Goal: Find specific page/section

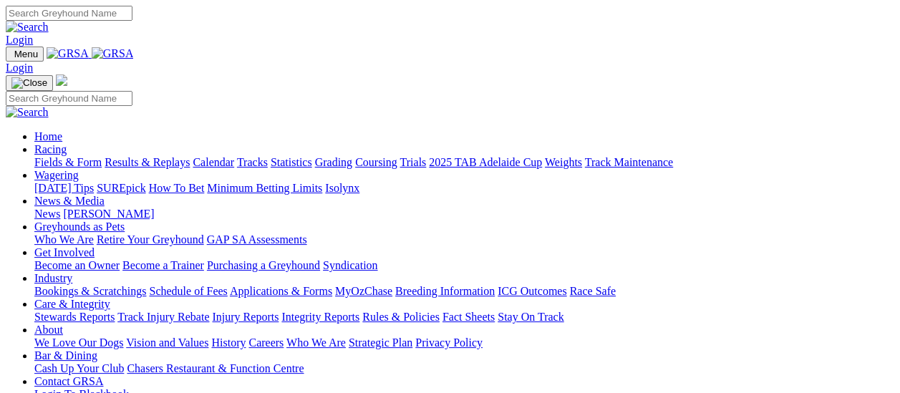
click at [77, 156] on link "Fields & Form" at bounding box center [67, 162] width 67 height 12
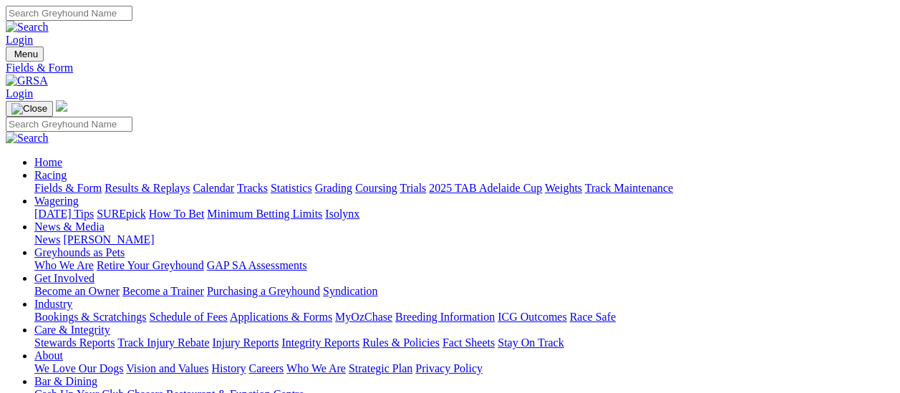
click at [60, 233] on link "News" at bounding box center [47, 239] width 26 height 12
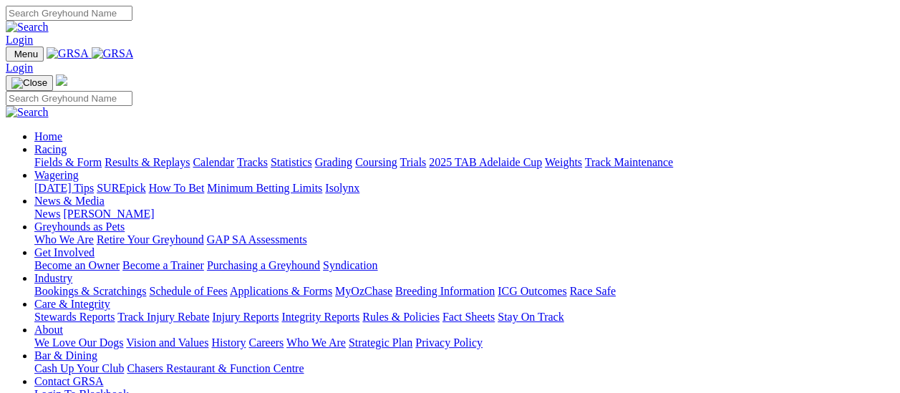
click at [68, 156] on link "Fields & Form" at bounding box center [67, 162] width 67 height 12
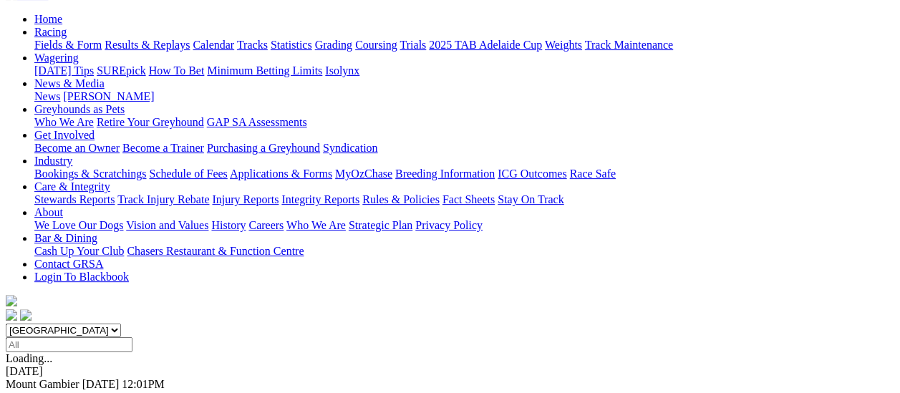
scroll to position [72, 0]
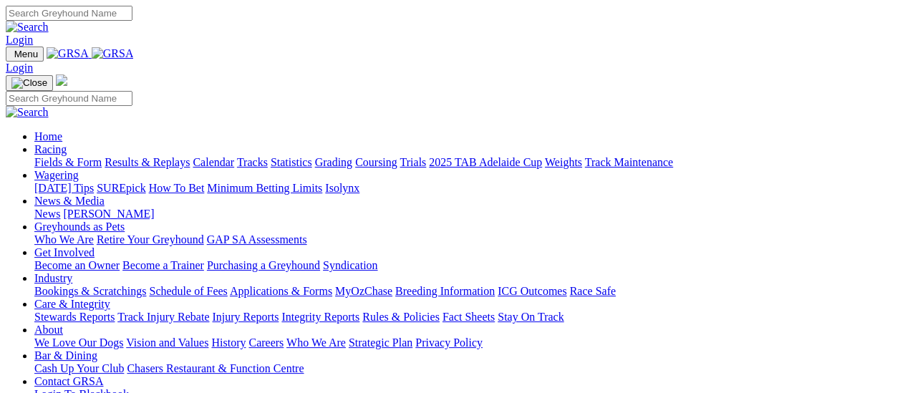
click at [57, 156] on link "Fields & Form" at bounding box center [67, 162] width 67 height 12
